Goal: Information Seeking & Learning: Learn about a topic

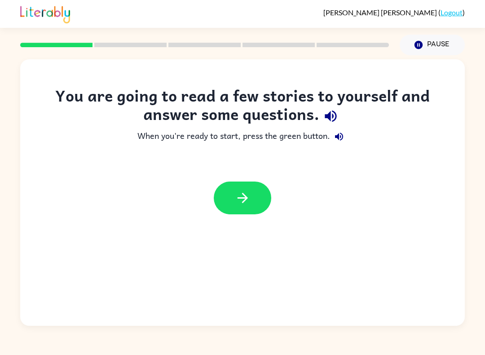
click at [248, 193] on icon "button" at bounding box center [243, 198] width 16 height 16
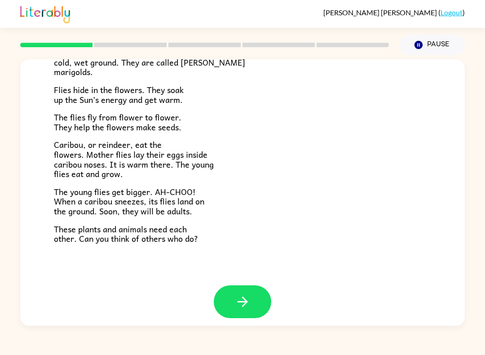
scroll to position [168, 0]
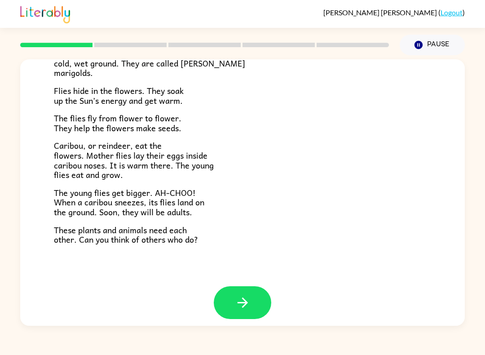
click at [259, 290] on button "button" at bounding box center [242, 302] width 57 height 33
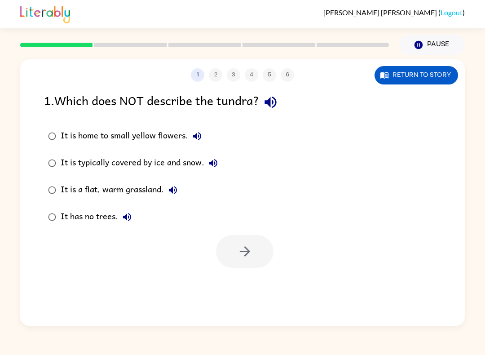
scroll to position [0, 0]
click at [136, 189] on div "It is a flat, warm grassland." at bounding box center [121, 190] width 121 height 18
click at [256, 248] on button "button" at bounding box center [244, 251] width 57 height 33
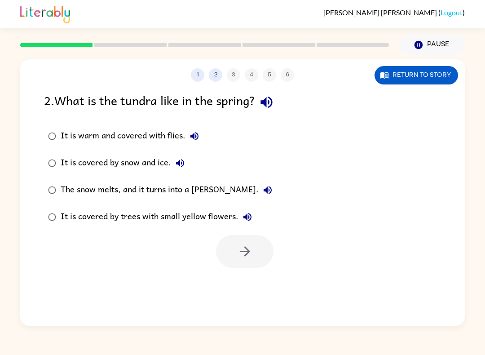
click at [201, 191] on div "The snow melts, and it turns into a [PERSON_NAME]." at bounding box center [169, 190] width 216 height 18
click at [241, 250] on icon "button" at bounding box center [245, 251] width 16 height 16
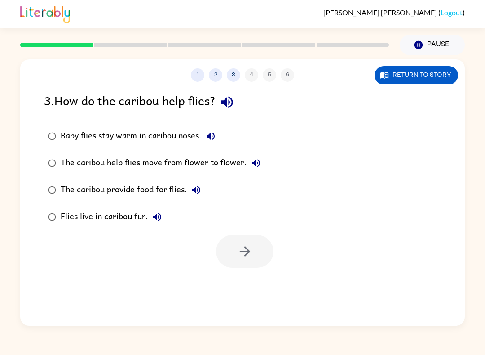
click at [170, 132] on div "Baby flies stay warm in caribou noses." at bounding box center [140, 136] width 159 height 18
click at [242, 253] on icon "button" at bounding box center [245, 251] width 16 height 16
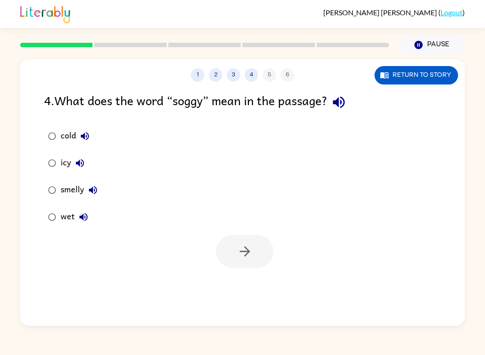
click at [68, 211] on div "wet" at bounding box center [77, 217] width 32 height 18
click at [236, 246] on button "button" at bounding box center [244, 251] width 57 height 33
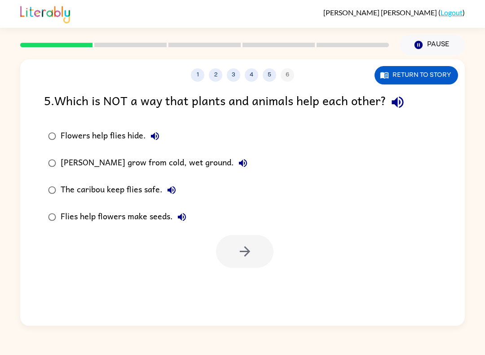
click at [152, 219] on div "Flies help flowers make seeds." at bounding box center [126, 217] width 130 height 18
click at [258, 261] on button "button" at bounding box center [244, 251] width 57 height 33
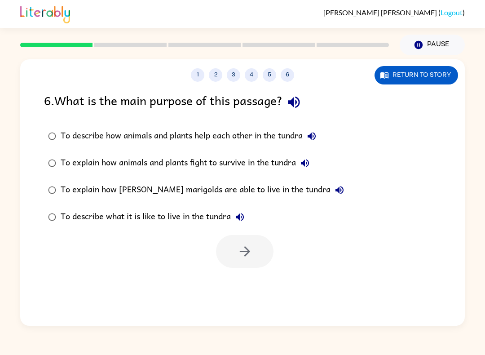
click at [277, 193] on div "To explain how [PERSON_NAME] marigolds are able to live in the tundra" at bounding box center [205, 190] width 288 height 18
click at [241, 265] on button "button" at bounding box center [244, 251] width 57 height 33
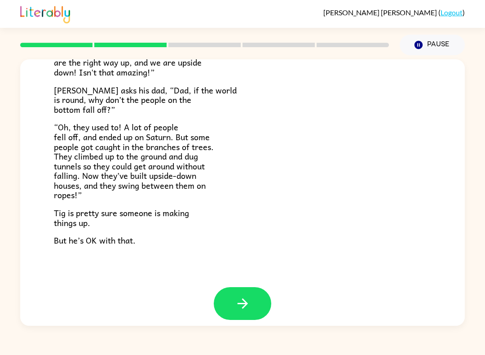
scroll to position [242, 0]
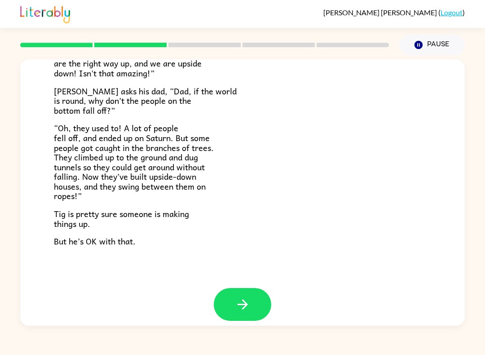
click at [248, 296] on icon "button" at bounding box center [243, 304] width 16 height 16
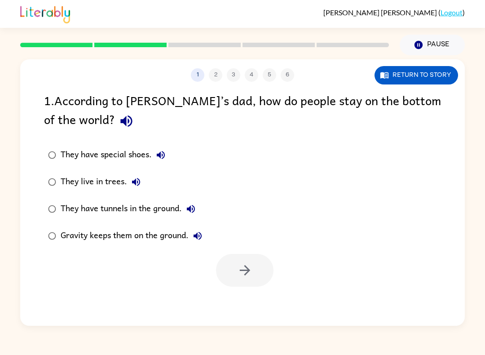
scroll to position [0, 0]
click at [154, 233] on div "Gravity keeps them on the ground." at bounding box center [134, 236] width 146 height 18
click at [249, 268] on icon "button" at bounding box center [245, 270] width 16 height 16
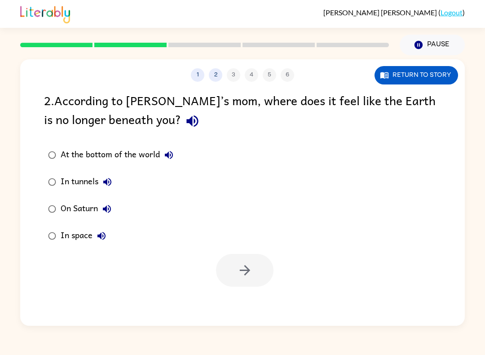
click at [84, 245] on div "In space" at bounding box center [86, 236] width 50 height 18
click at [231, 271] on button "button" at bounding box center [244, 270] width 57 height 33
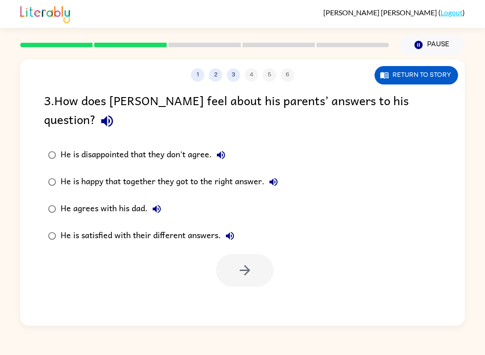
click at [462, 262] on div at bounding box center [242, 267] width 444 height 37
click at [171, 146] on div "He is disappointed that they don't agree." at bounding box center [145, 155] width 169 height 18
click at [238, 262] on icon "button" at bounding box center [245, 270] width 16 height 16
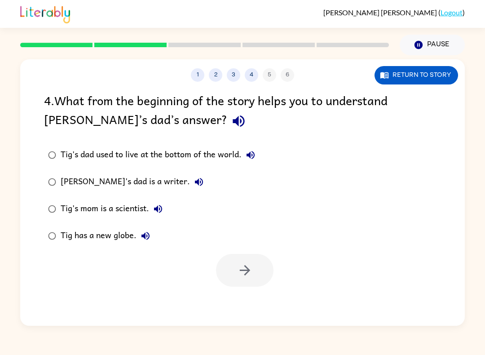
click at [404, 221] on div "Tig's dad used to live at the bottom of the world. [PERSON_NAME]'s dad is a wri…" at bounding box center [254, 195] width 421 height 108
click at [223, 147] on div "Tig's dad used to live at the bottom of the world." at bounding box center [160, 155] width 199 height 18
click at [257, 262] on button "button" at bounding box center [244, 270] width 57 height 33
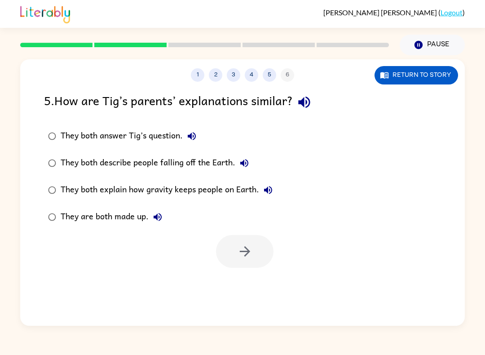
click at [136, 224] on div "They are both made up." at bounding box center [114, 217] width 106 height 18
click at [248, 246] on icon "button" at bounding box center [245, 251] width 16 height 16
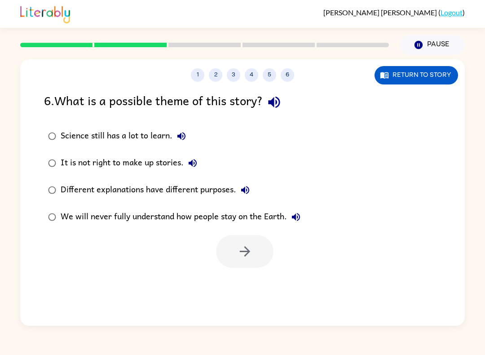
click at [122, 211] on div "We will never fully understand how people stay on the Earth." at bounding box center [183, 217] width 244 height 18
click at [244, 259] on icon "button" at bounding box center [245, 251] width 16 height 16
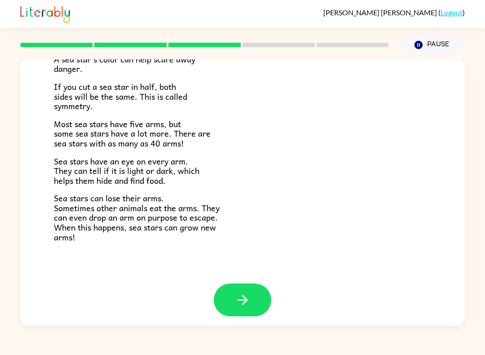
scroll to position [241, 0]
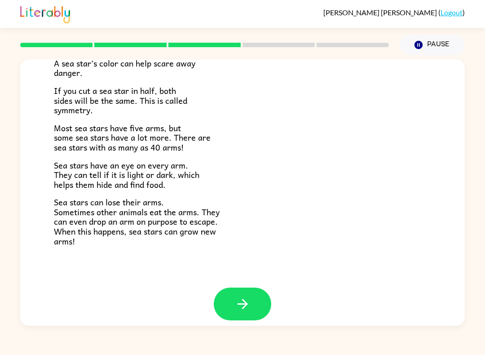
click at [230, 287] on button "button" at bounding box center [242, 303] width 57 height 33
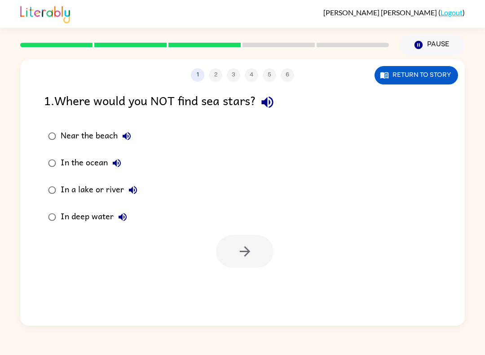
click at [97, 197] on div "In a lake or river" at bounding box center [101, 190] width 81 height 18
click at [252, 237] on button "button" at bounding box center [244, 251] width 57 height 33
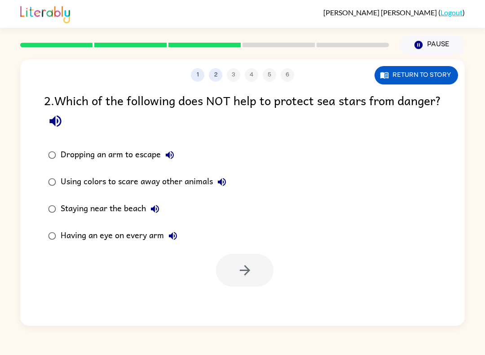
click at [145, 191] on div "Using colors to scare away other animals" at bounding box center [146, 182] width 170 height 18
click at [147, 208] on button "Staying near the beach" at bounding box center [155, 209] width 18 height 18
click at [83, 208] on div "Staying near the beach" at bounding box center [112, 209] width 103 height 18
click at [250, 272] on icon "button" at bounding box center [245, 270] width 16 height 16
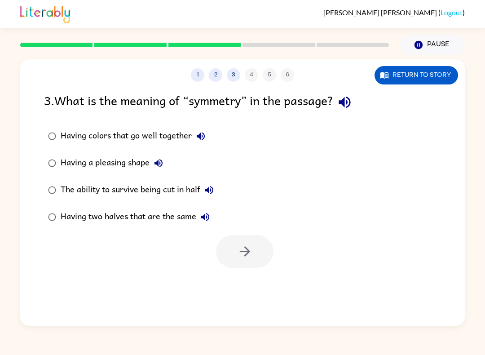
click at [125, 224] on div "Having two halves that are the same" at bounding box center [138, 217] width 154 height 18
click at [261, 248] on button "button" at bounding box center [244, 251] width 57 height 33
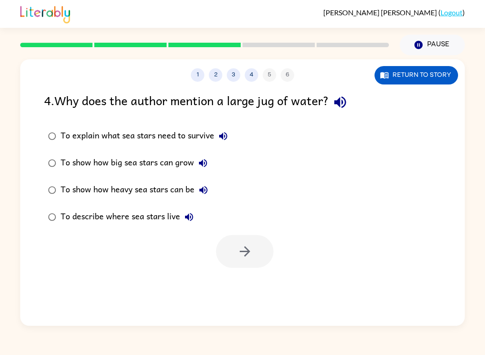
click at [170, 188] on div "To show how heavy sea stars can be" at bounding box center [137, 190] width 152 height 18
click at [256, 260] on button "button" at bounding box center [244, 251] width 57 height 33
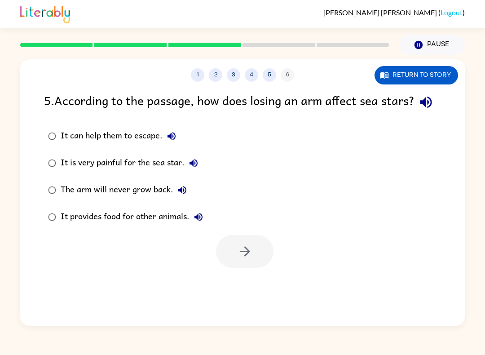
click at [154, 172] on div "It is very painful for the sea star." at bounding box center [132, 163] width 142 height 18
click at [234, 268] on button "button" at bounding box center [244, 251] width 57 height 33
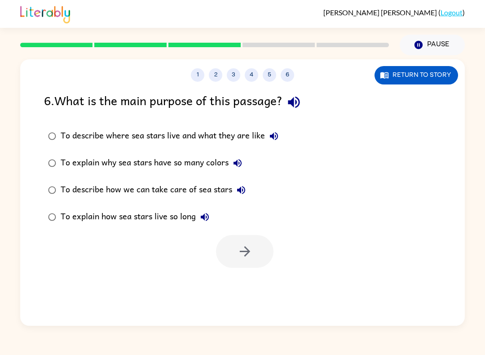
click at [242, 132] on div "To describe where sea stars live and what they are like" at bounding box center [172, 136] width 222 height 18
click at [247, 263] on button "button" at bounding box center [244, 251] width 57 height 33
click at [263, 241] on div at bounding box center [244, 251] width 57 height 33
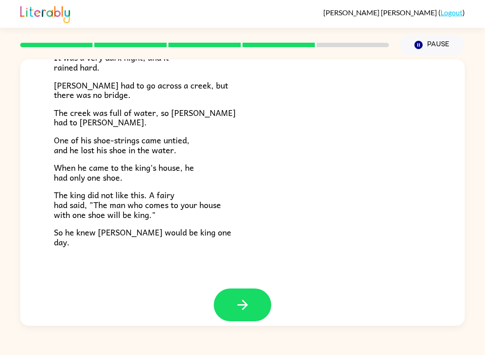
scroll to position [136, 0]
click at [250, 296] on button "button" at bounding box center [242, 304] width 57 height 33
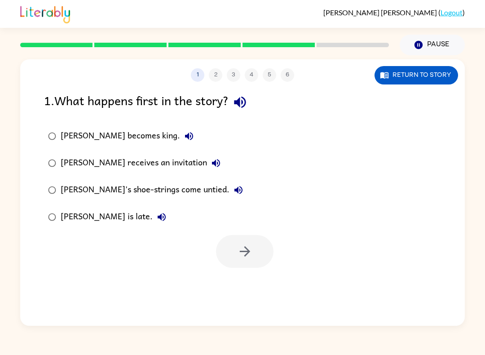
scroll to position [0, 0]
click at [171, 188] on div "[PERSON_NAME]'s shoe-strings come untied." at bounding box center [154, 190] width 187 height 18
click at [254, 262] on button "button" at bounding box center [244, 251] width 57 height 33
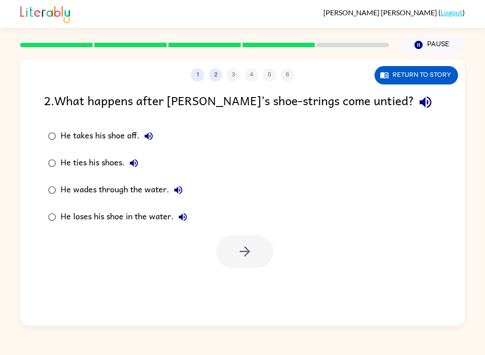
click at [108, 211] on div "He loses his shoe in the water." at bounding box center [126, 217] width 131 height 18
click at [248, 256] on icon "button" at bounding box center [245, 251] width 16 height 16
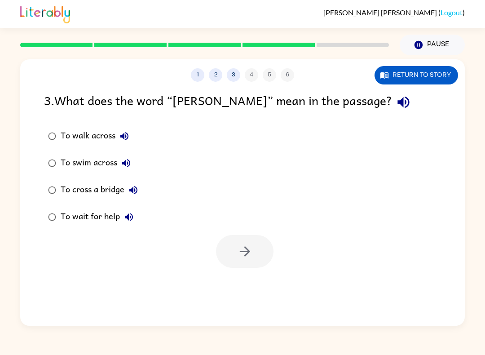
click at [78, 163] on div "To swim across" at bounding box center [98, 163] width 75 height 18
click at [249, 254] on icon "button" at bounding box center [245, 251] width 16 height 16
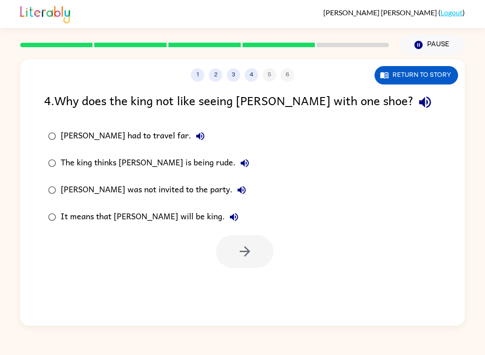
click at [160, 190] on div "[PERSON_NAME] was not invited to the party." at bounding box center [156, 190] width 190 height 18
click at [255, 255] on button "button" at bounding box center [244, 251] width 57 height 33
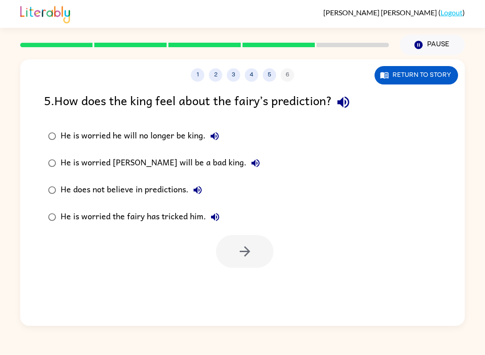
click at [170, 128] on div "He is worried he will no longer be king." at bounding box center [142, 136] width 163 height 18
click at [240, 263] on button "button" at bounding box center [244, 251] width 57 height 33
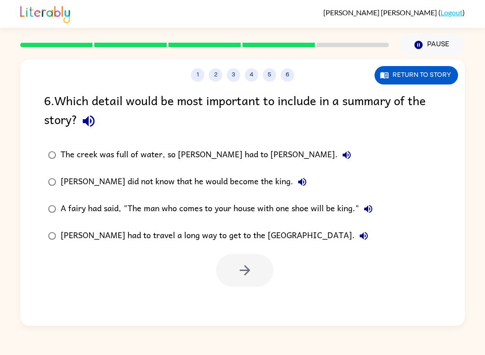
click at [171, 158] on div "The creek was full of water, so [PERSON_NAME] had to [PERSON_NAME]." at bounding box center [208, 155] width 295 height 18
click at [249, 249] on label "[PERSON_NAME] had to travel a long way to get to the [GEOGRAPHIC_DATA]." at bounding box center [210, 235] width 342 height 27
click at [239, 277] on icon "button" at bounding box center [245, 270] width 16 height 16
